Goal: Task Accomplishment & Management: Manage account settings

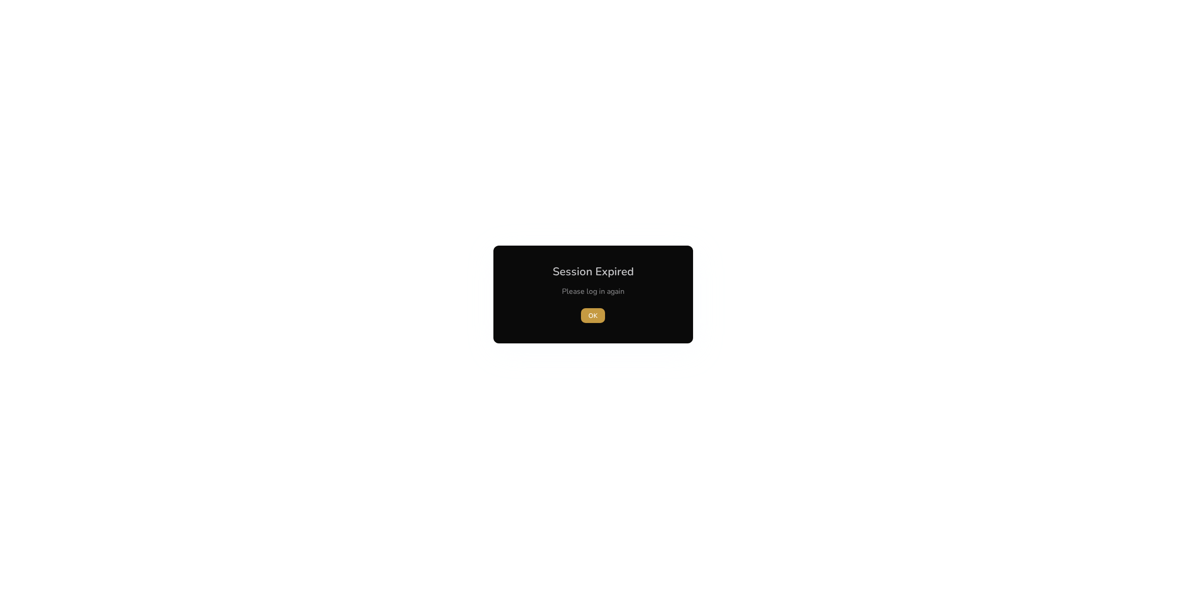
click at [597, 317] on span "OK" at bounding box center [592, 316] width 9 height 10
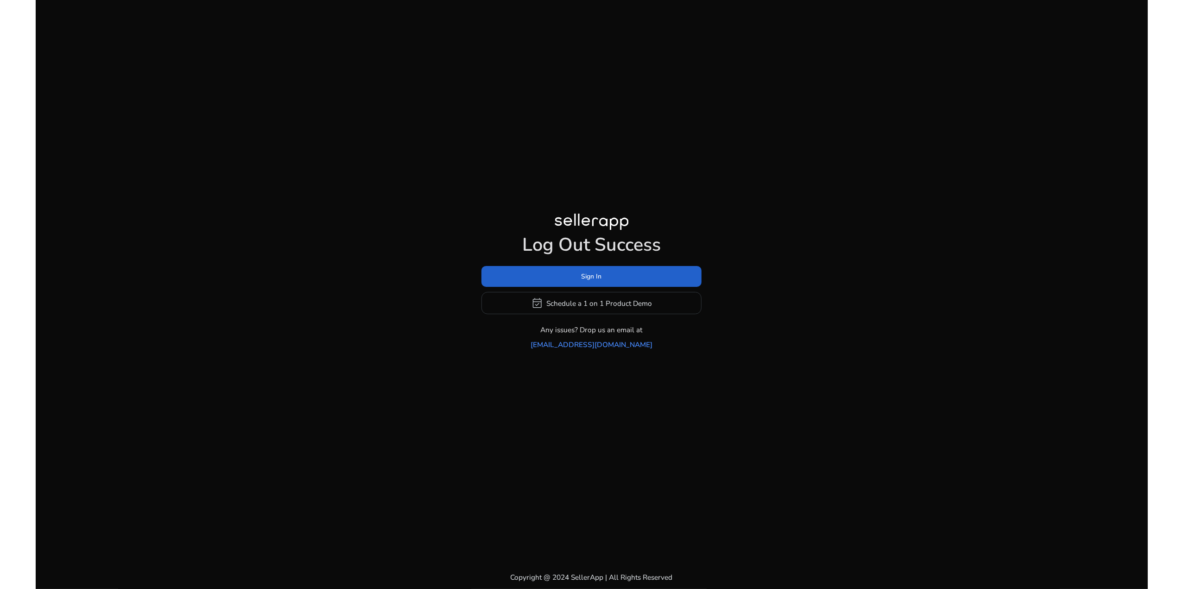
click at [601, 281] on span "Sign In" at bounding box center [592, 277] width 20 height 10
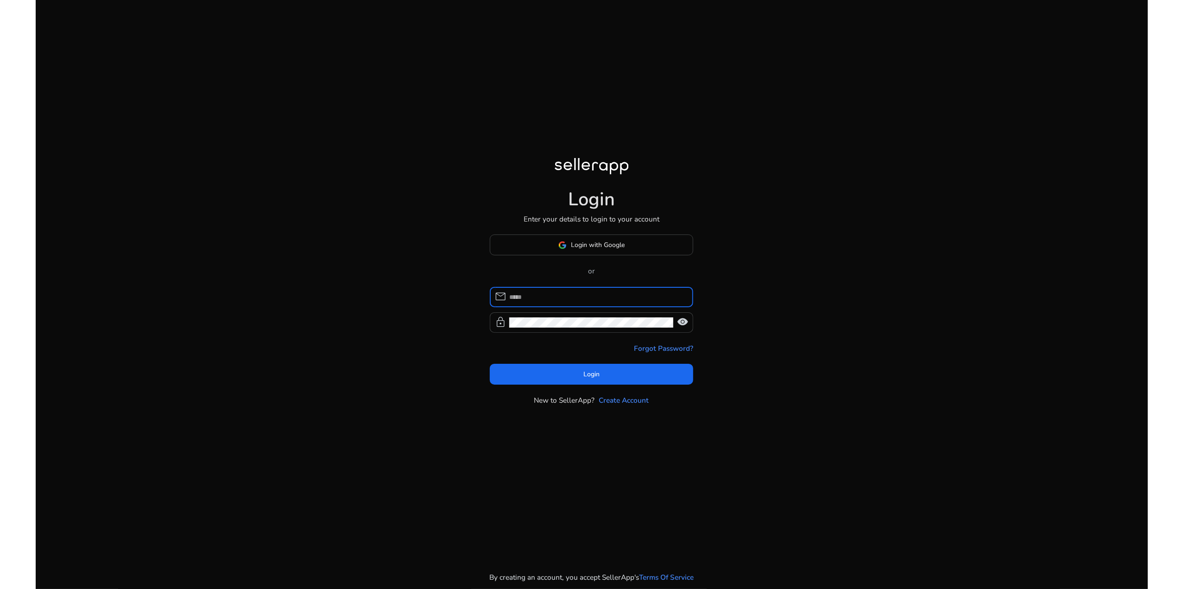
click at [586, 300] on input at bounding box center [597, 297] width 177 height 10
click at [571, 244] on span "Login with Google" at bounding box center [598, 245] width 54 height 10
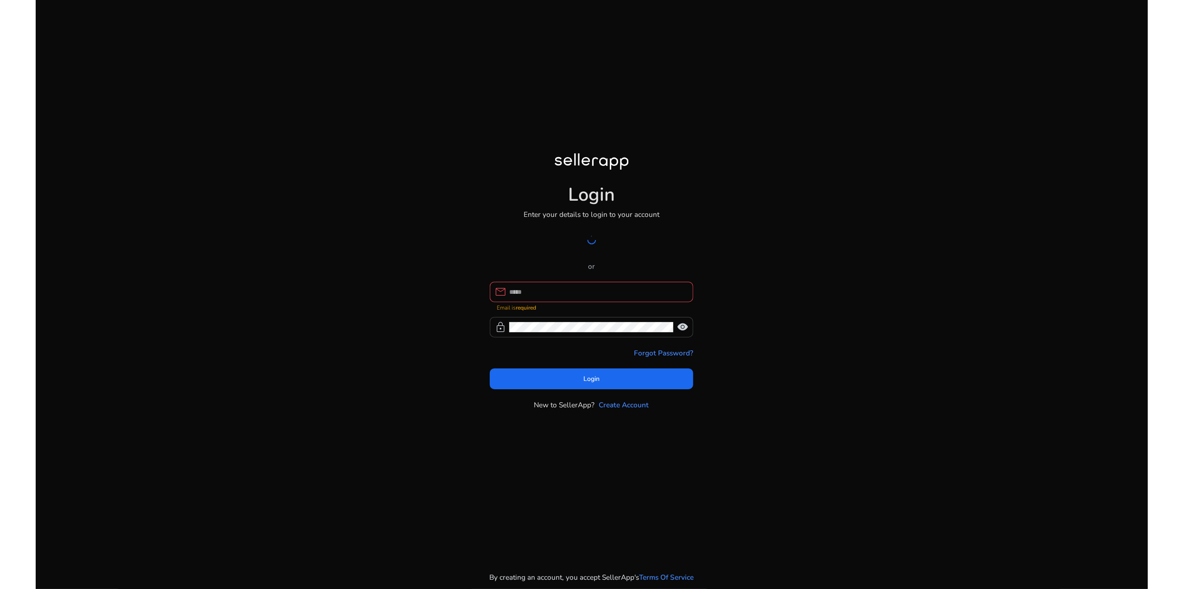
click at [576, 295] on input at bounding box center [597, 292] width 177 height 10
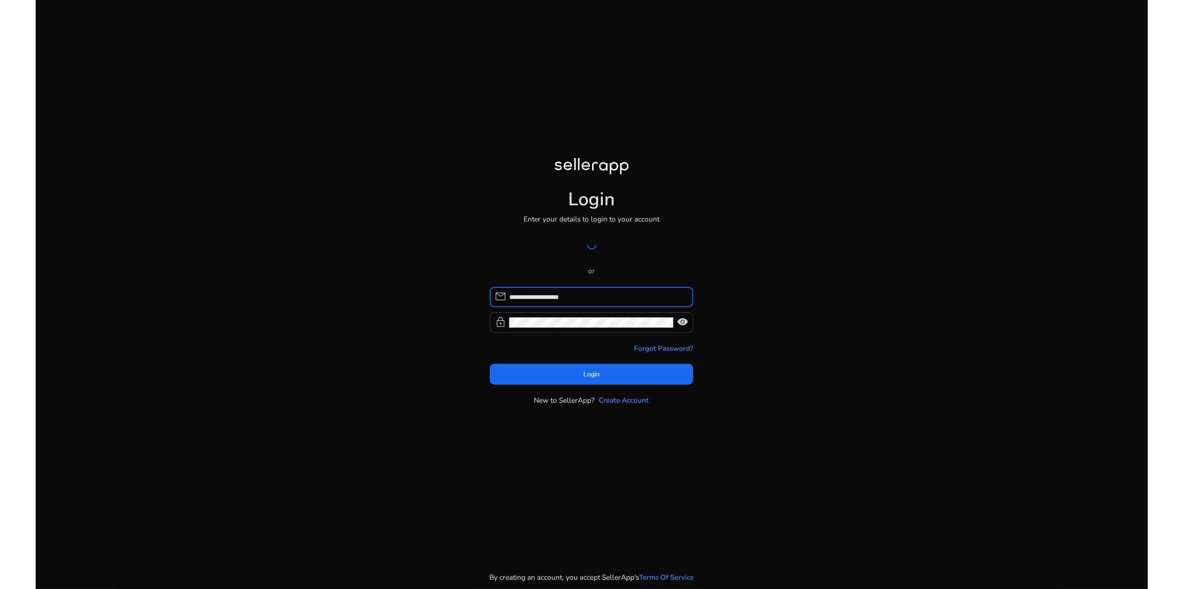
type input "**********"
click button "Login" at bounding box center [592, 374] width 204 height 21
